Goal: Task Accomplishment & Management: Manage account settings

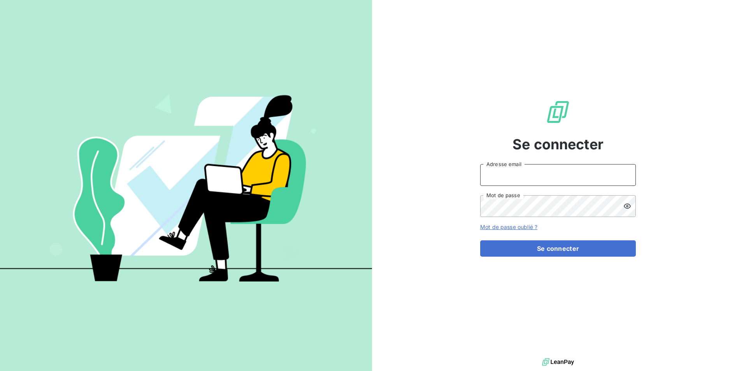
click at [491, 169] on input "Adresse email" at bounding box center [558, 175] width 156 height 22
type input "[PERSON_NAME][EMAIL_ADDRESS][PERSON_NAME][DOMAIN_NAME]"
click at [480, 240] on button "Se connecter" at bounding box center [558, 248] width 156 height 16
